Goal: Entertainment & Leisure: Consume media (video, audio)

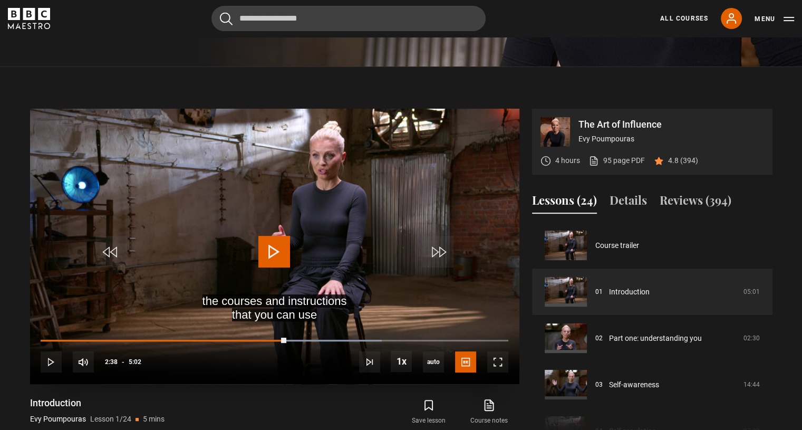
click at [283, 254] on span "Video Player" at bounding box center [274, 252] width 32 height 32
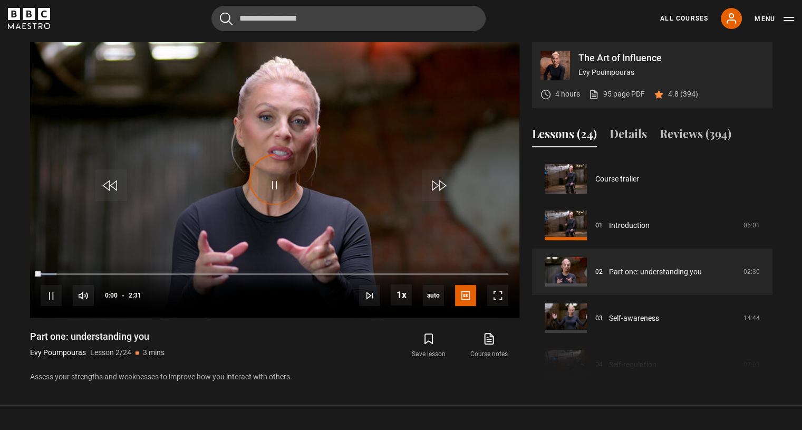
scroll to position [46, 0]
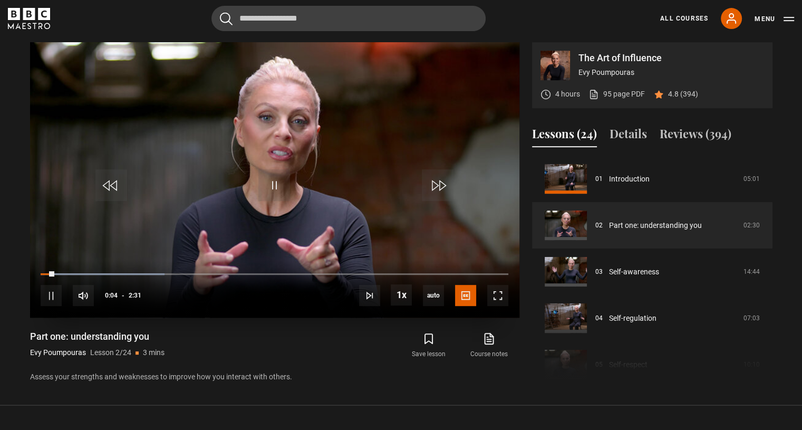
click at [253, 195] on video "Video Player" at bounding box center [274, 179] width 489 height 275
click at [294, 192] on video "Video Player" at bounding box center [274, 179] width 489 height 275
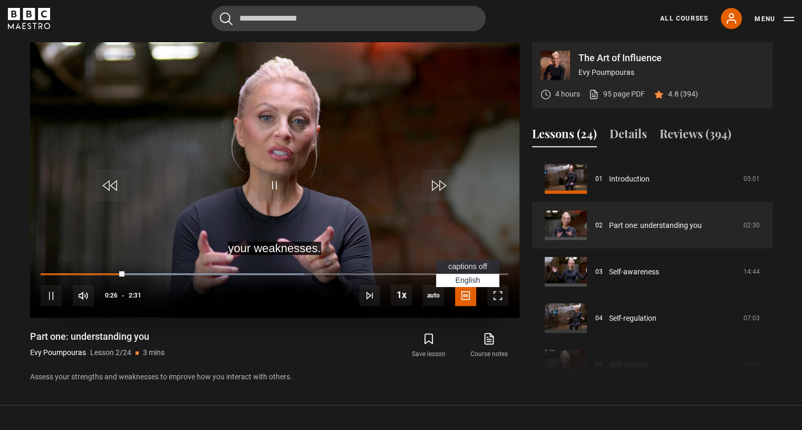
click at [468, 295] on span "Video Player" at bounding box center [465, 295] width 21 height 21
click at [468, 266] on span "captions off" at bounding box center [467, 266] width 38 height 8
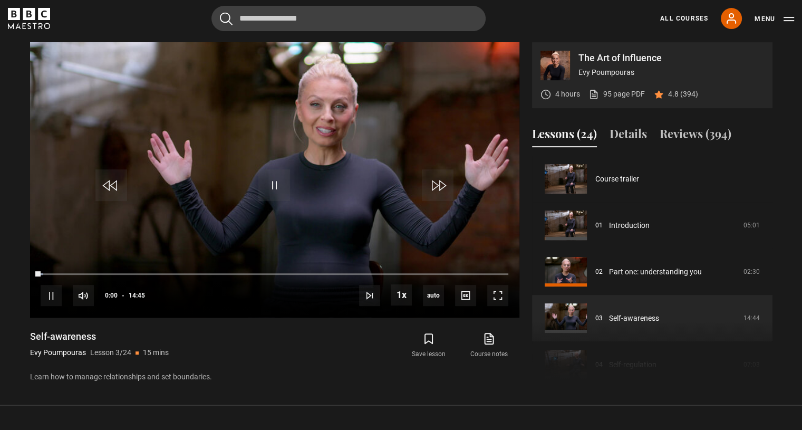
scroll to position [93, 0]
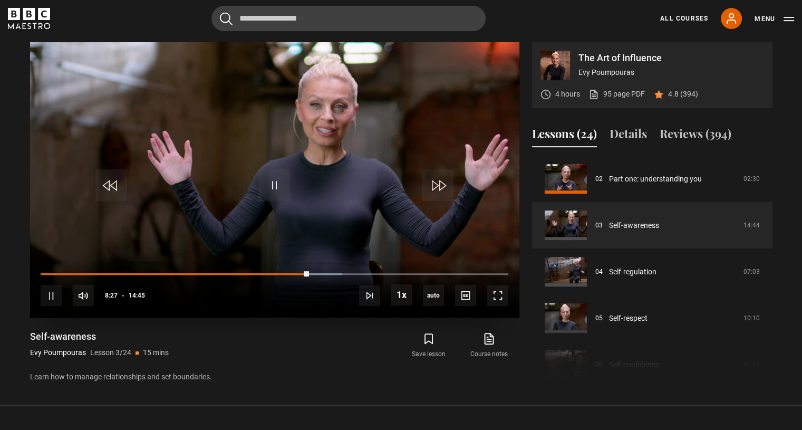
click at [244, 181] on video "Video Player" at bounding box center [274, 179] width 489 height 275
click at [278, 160] on video "Video Player" at bounding box center [274, 179] width 489 height 275
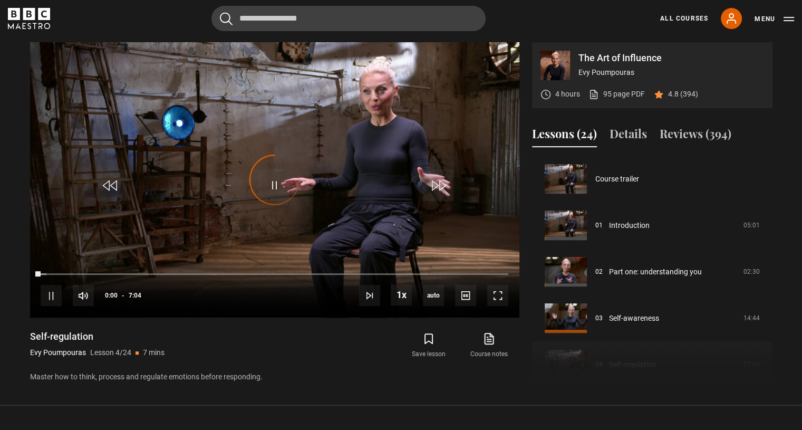
scroll to position [139, 0]
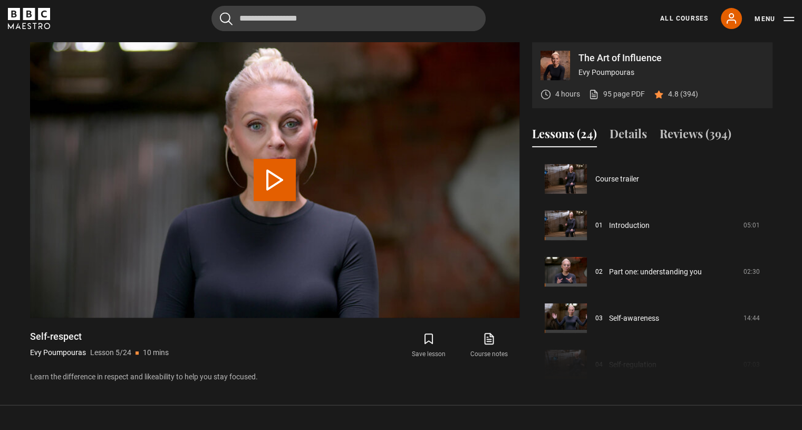
scroll to position [186, 0]
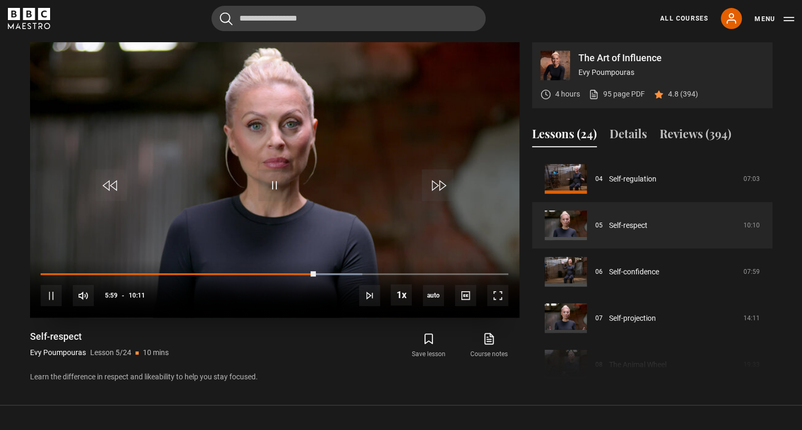
click at [132, 177] on video "Video Player" at bounding box center [274, 179] width 489 height 275
click at [267, 181] on span "Video Player" at bounding box center [274, 185] width 32 height 32
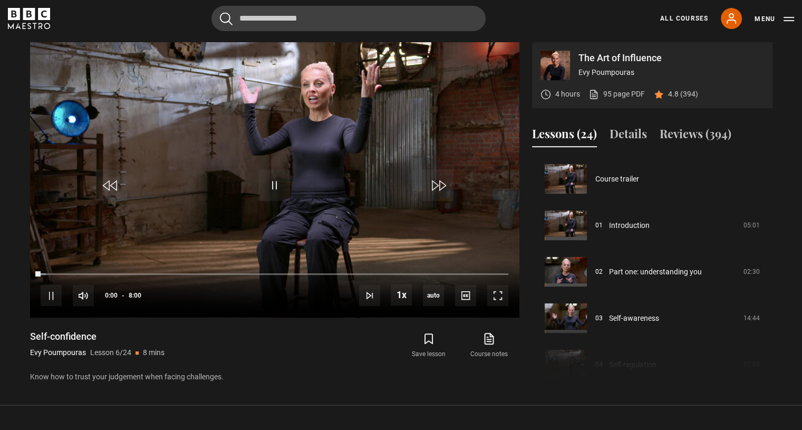
scroll to position [232, 0]
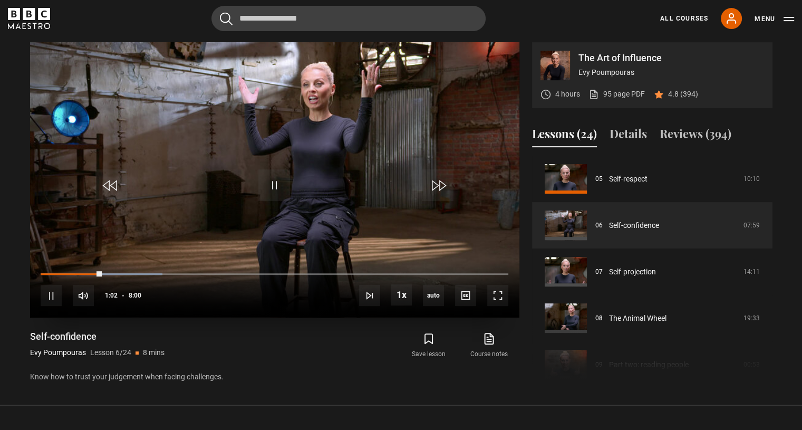
click at [196, 172] on video "Video Player" at bounding box center [274, 179] width 489 height 275
click at [264, 198] on span "Video Player" at bounding box center [274, 185] width 32 height 32
click at [151, 157] on video "Video Player" at bounding box center [274, 179] width 489 height 275
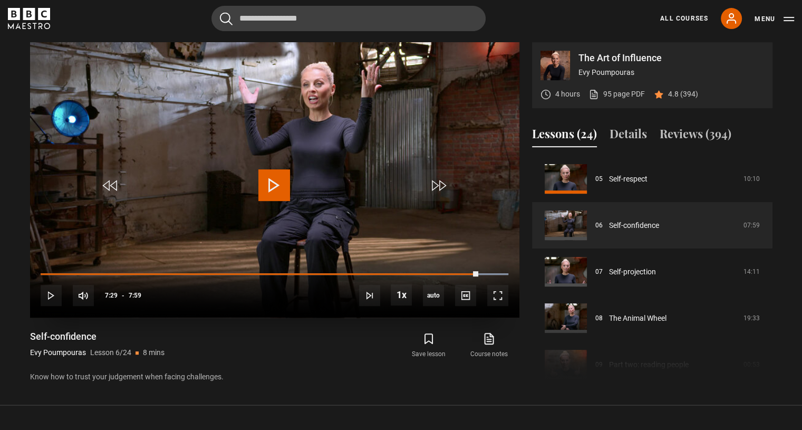
click at [401, 124] on video "Video Player" at bounding box center [274, 179] width 489 height 275
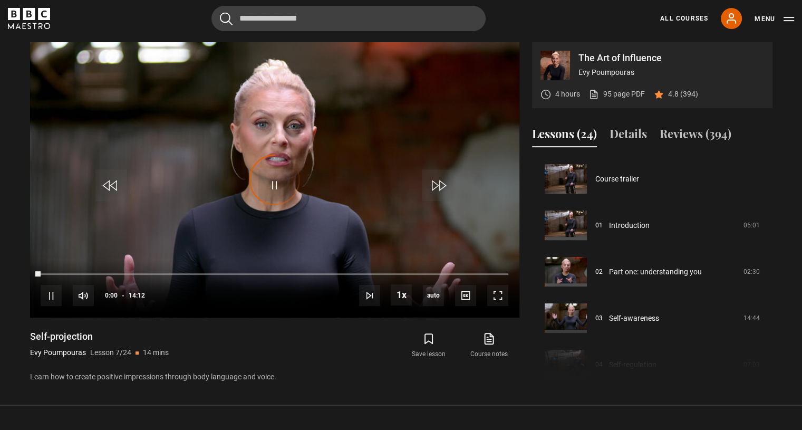
scroll to position [278, 0]
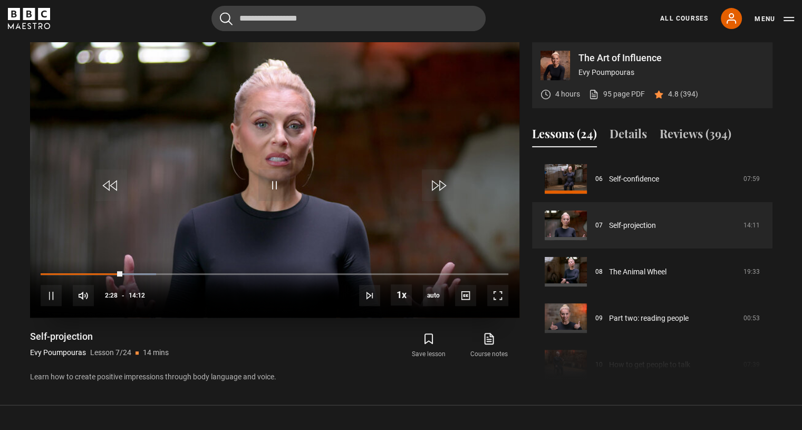
click at [187, 209] on video "Video Player" at bounding box center [274, 179] width 489 height 275
click at [263, 172] on span "Video Player" at bounding box center [274, 185] width 32 height 32
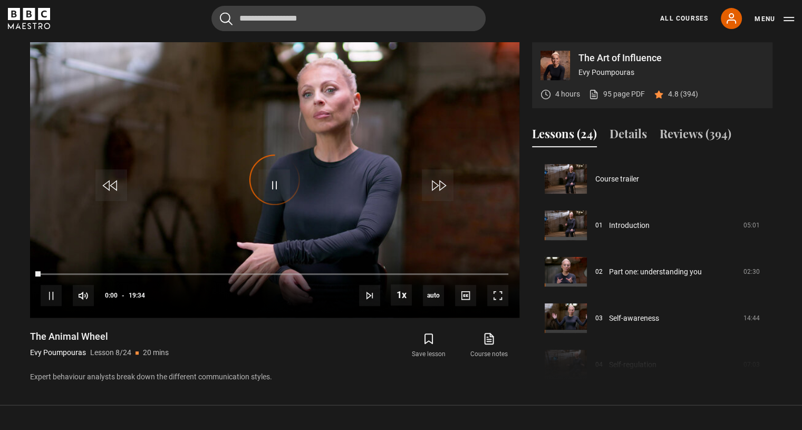
scroll to position [325, 0]
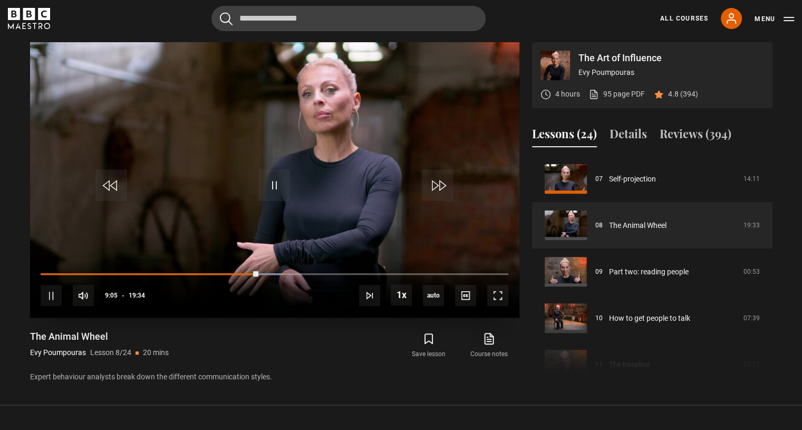
click at [246, 177] on video "Video Player" at bounding box center [274, 179] width 489 height 275
click at [330, 131] on video "Video Player" at bounding box center [274, 179] width 489 height 275
click at [283, 124] on video "Video Player" at bounding box center [274, 179] width 489 height 275
